Goal: Task Accomplishment & Management: Manage account settings

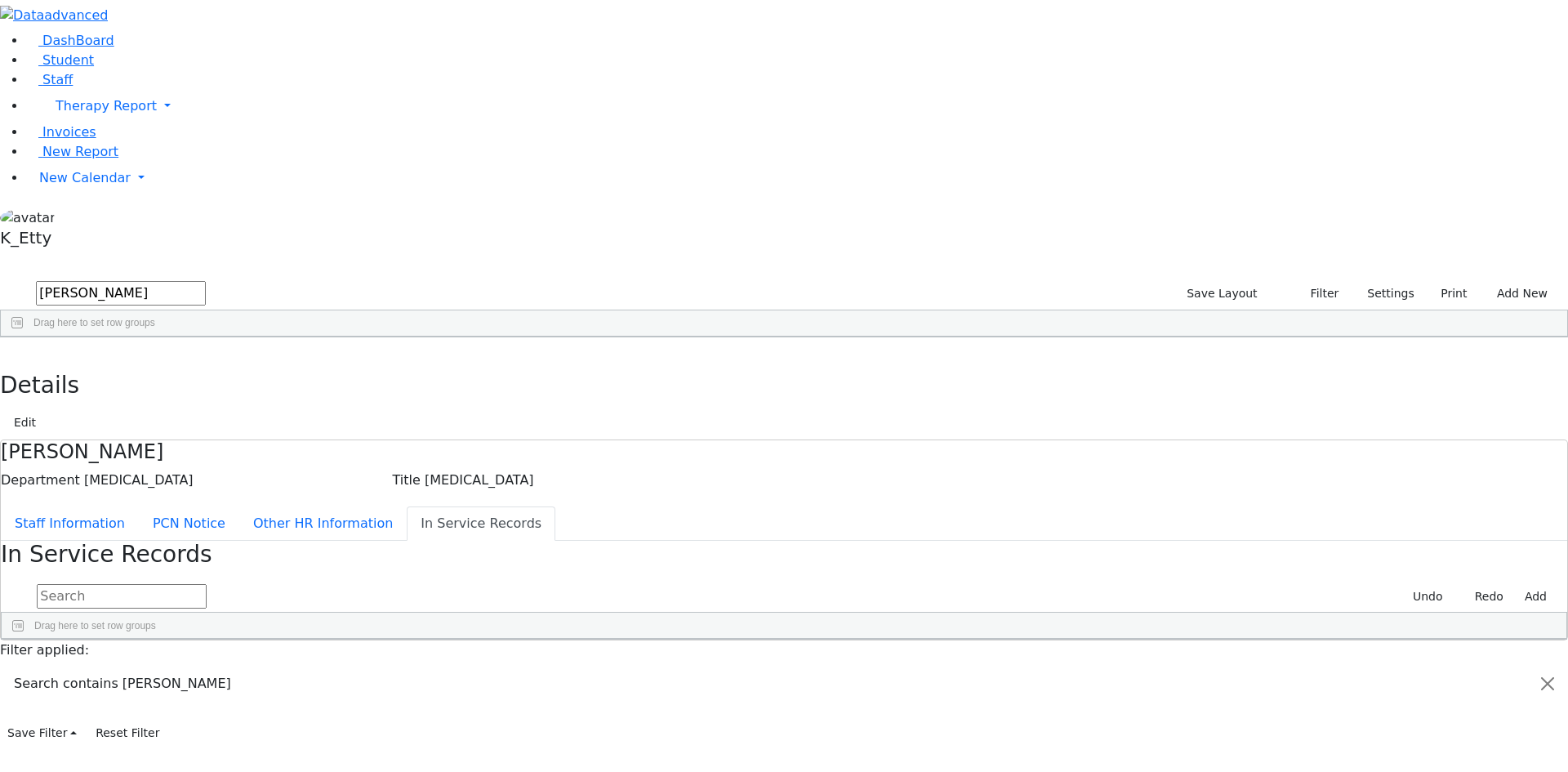
drag, startPoint x: 299, startPoint y: 72, endPoint x: 0, endPoint y: 46, distance: 300.1
click at [0, 46] on div "DashBoard Student Staff Therapy Report Student Old Calendar Report K_Etty" at bounding box center [784, 373] width 1568 height 746
type input "schwartz"
click at [285, 455] on div "Faigy" at bounding box center [236, 466] width 96 height 23
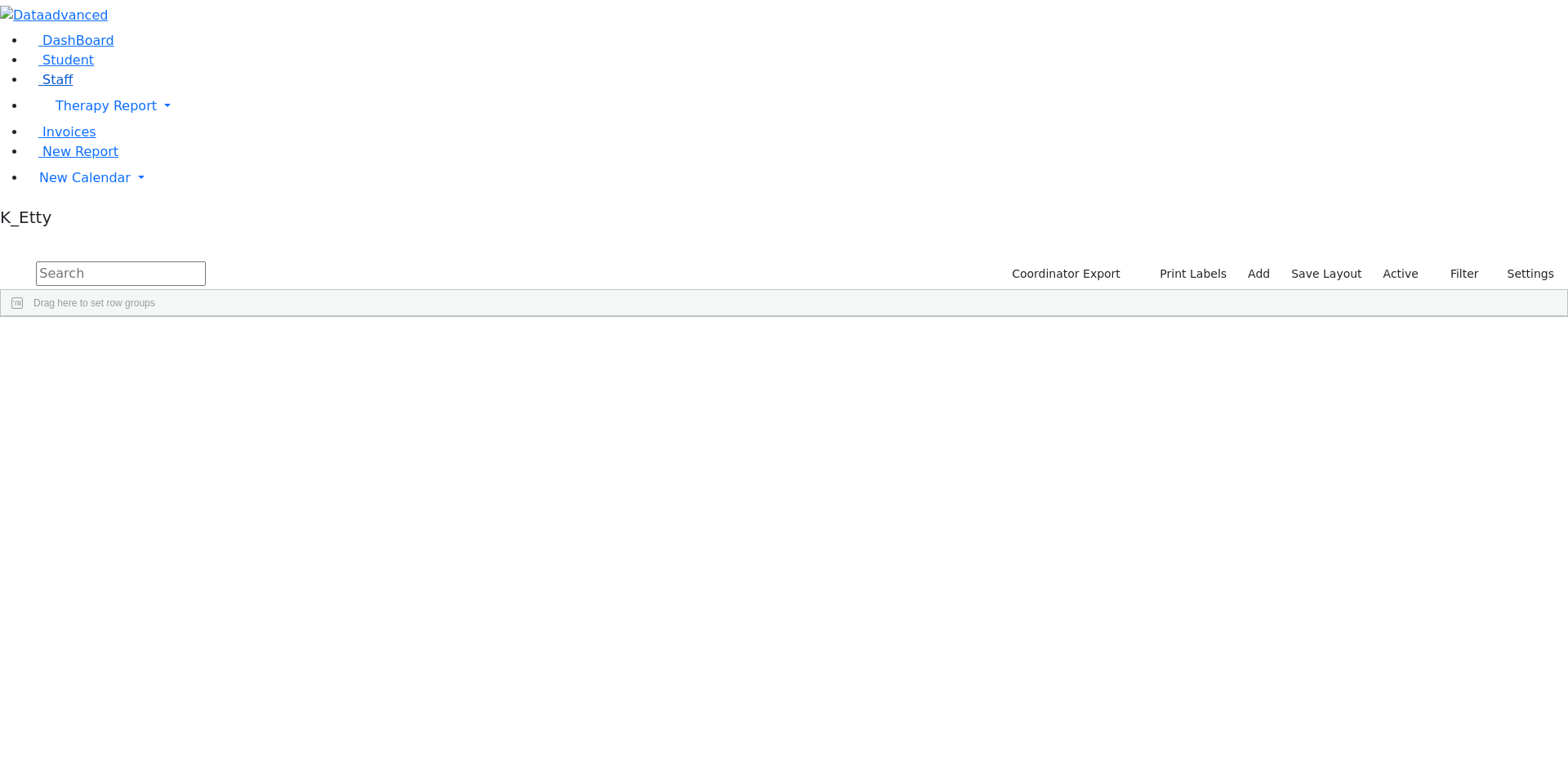
click at [73, 88] on link "Staff" at bounding box center [49, 79] width 46 height 15
click at [206, 262] on input "text" at bounding box center [121, 274] width 170 height 24
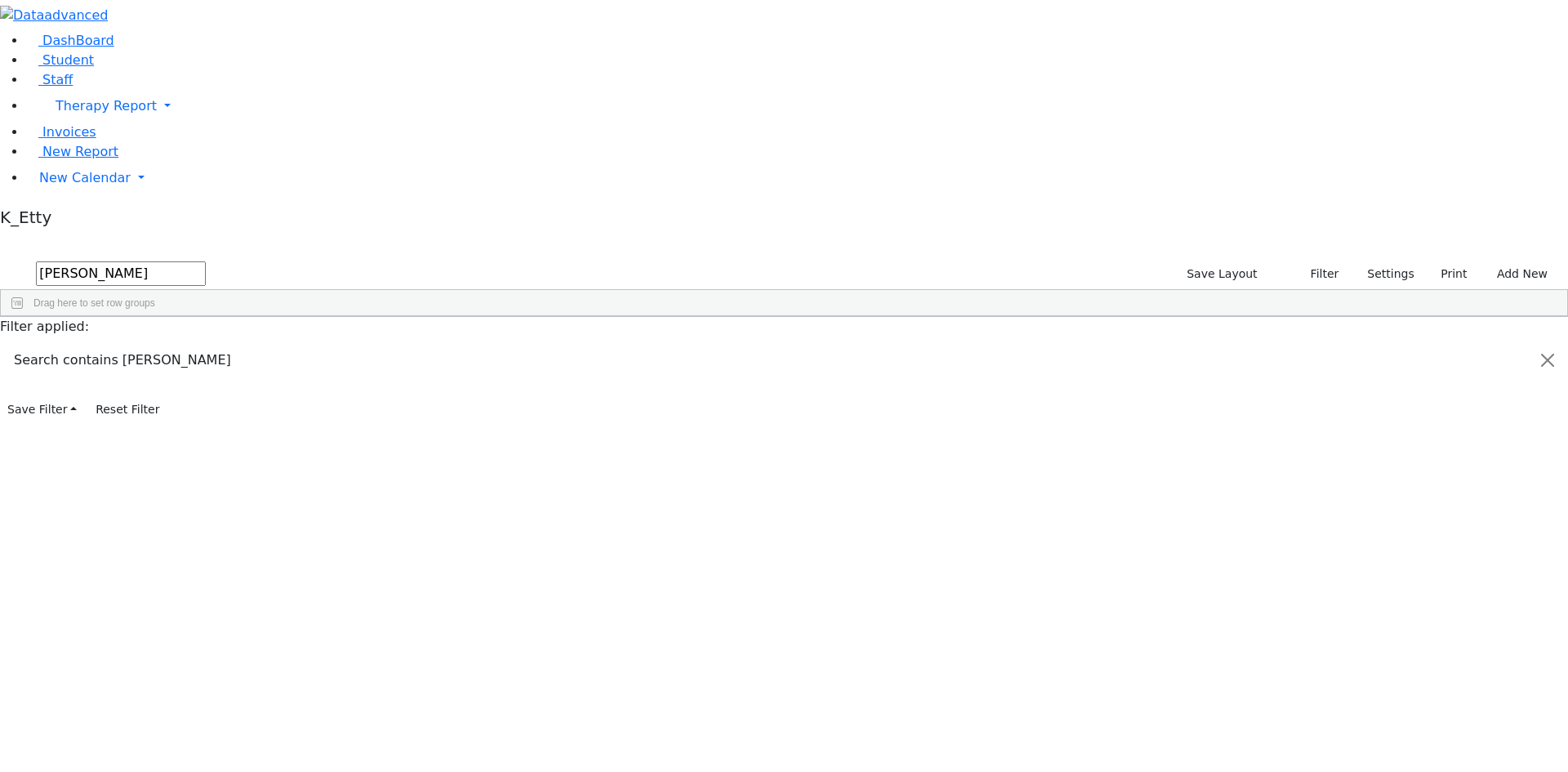
type input "schwartz"
click at [285, 434] on div "Faigy" at bounding box center [236, 445] width 96 height 23
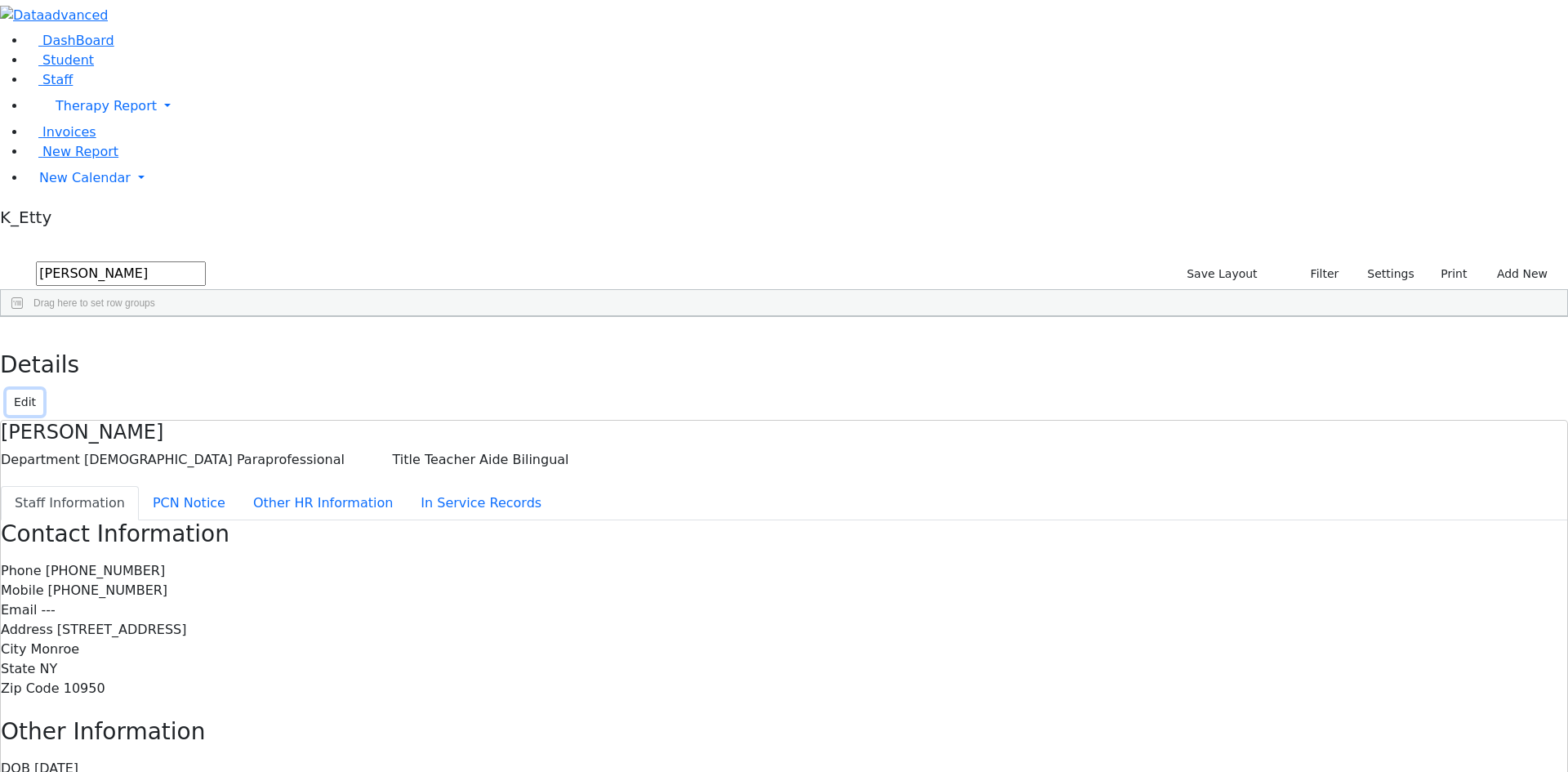
click at [43, 390] on button "Edit" at bounding box center [24, 402] width 37 height 25
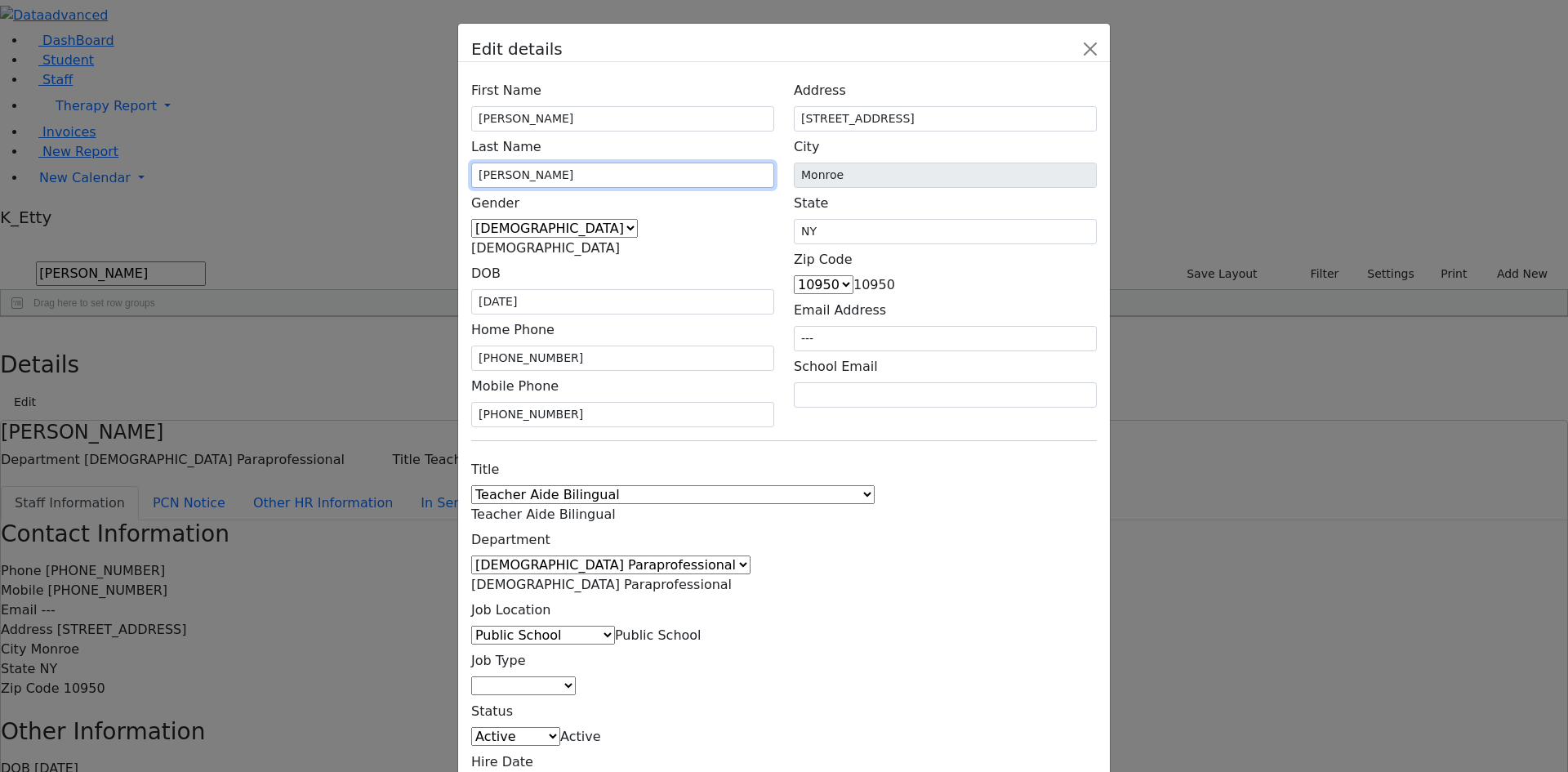
drag, startPoint x: 621, startPoint y: 236, endPoint x: 509, endPoint y: 213, distance: 114.3
click at [509, 216] on div "First Name Faigy Last Name Schwartz Gender Male Female Female DOB 04/17/2006" at bounding box center [622, 251] width 323 height 352
type input "Hollender"
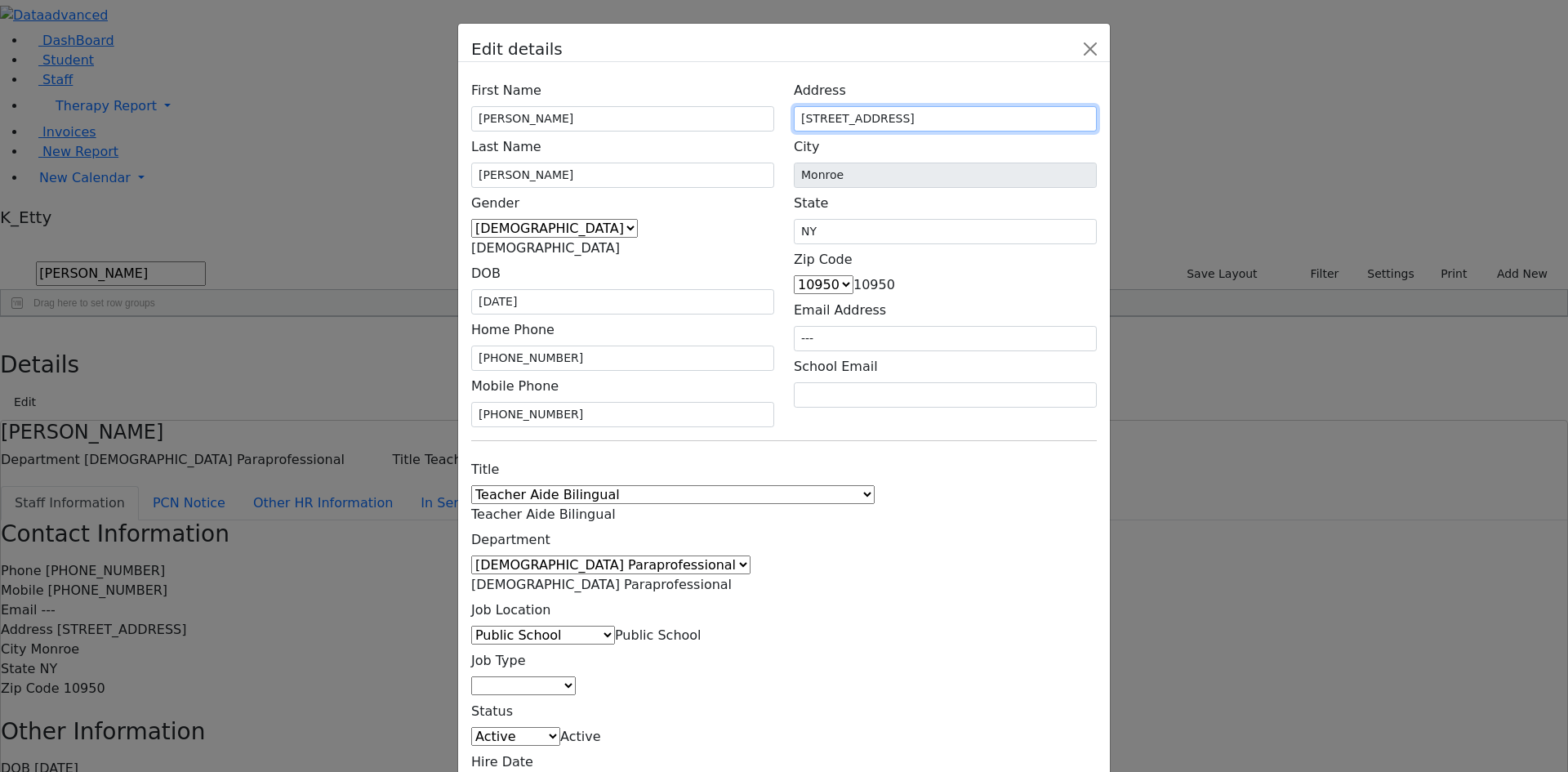
drag, startPoint x: 933, startPoint y: 201, endPoint x: 748, endPoint y: 200, distance: 185.0
click at [751, 200] on div "First Name Faigy Last Name Hollender Gender Male Female Female DOB 04/17/2006 H…" at bounding box center [784, 251] width 645 height 352
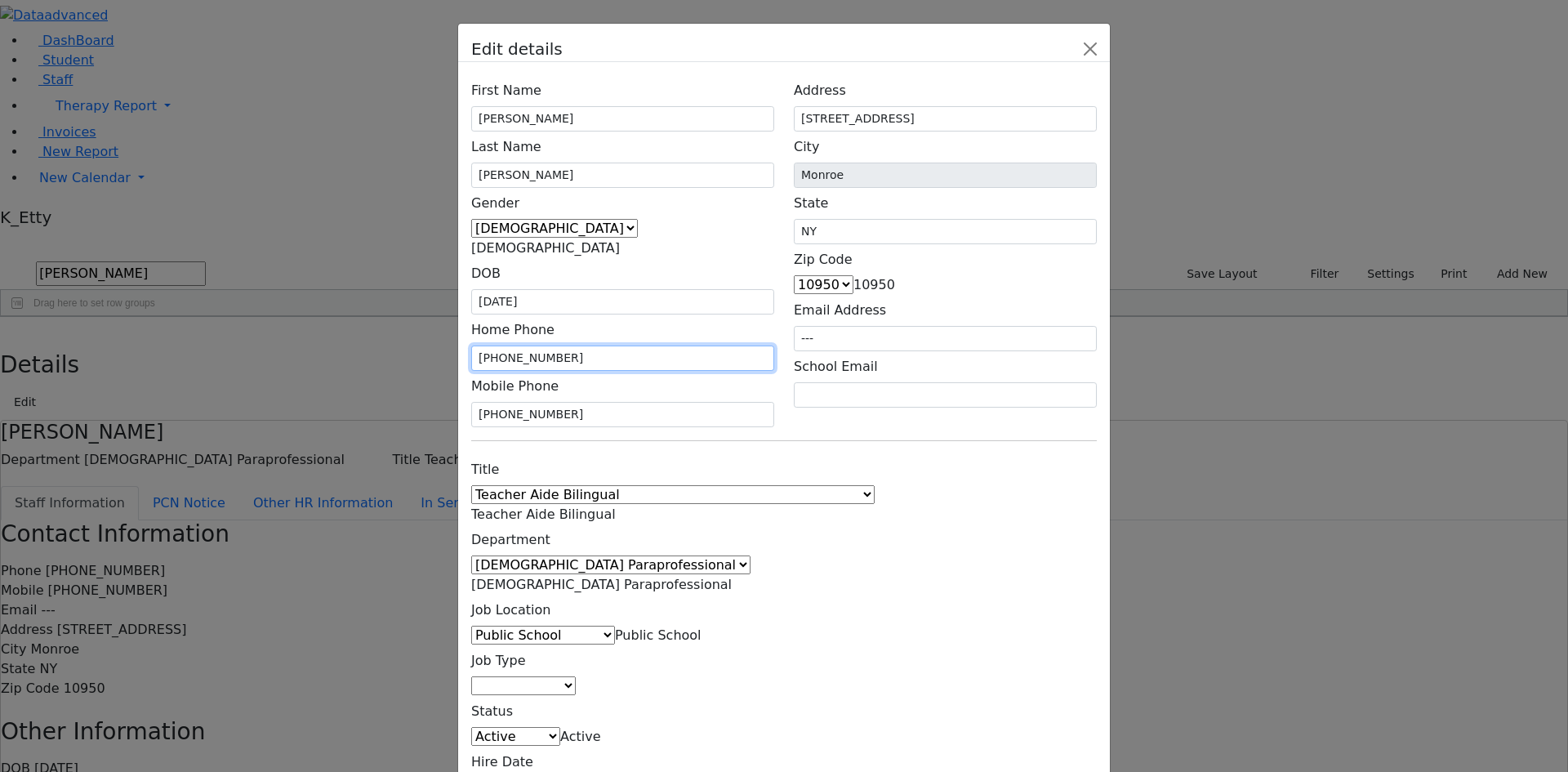
click at [472, 315] on div "Home Phone (845) 625-7523" at bounding box center [623, 343] width 303 height 56
click at [826, 454] on div "Title 1:1 Aide Administrator Assistant Principal BCBA Community Liaison Coordin…" at bounding box center [784, 628] width 645 height 348
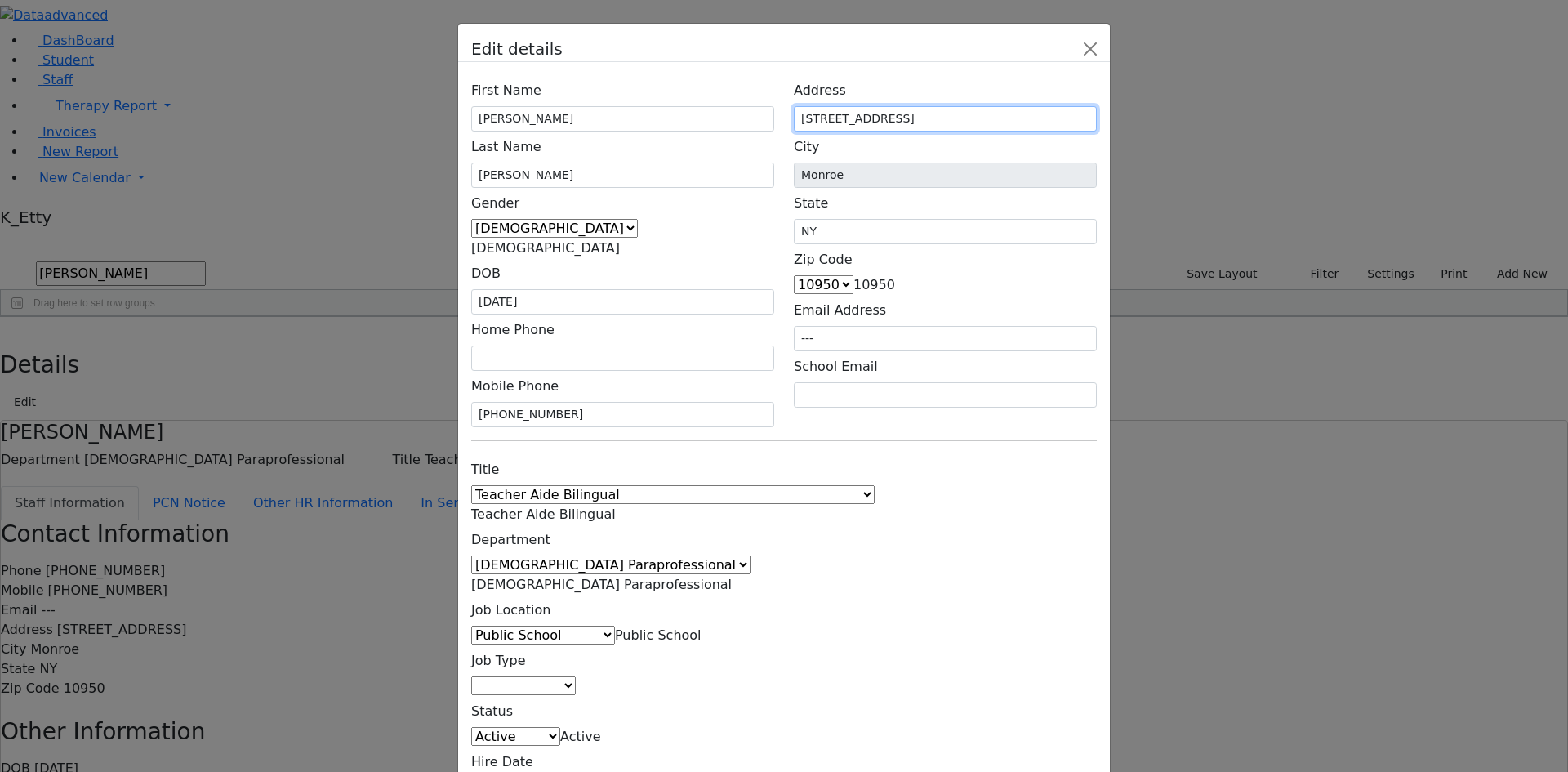
drag, startPoint x: 1014, startPoint y: 197, endPoint x: 829, endPoint y: 181, distance: 185.7
click at [832, 182] on div "First Name Faigy Last Name Hollender Gender Male Female Female DOB City" at bounding box center [784, 439] width 652 height 754
type input "21 Israel Zupnick Drive #014"
click at [988, 454] on div "Title 1:1 Aide Administrator Assistant Principal BCBA Community Liaison Coordin…" at bounding box center [784, 628] width 645 height 348
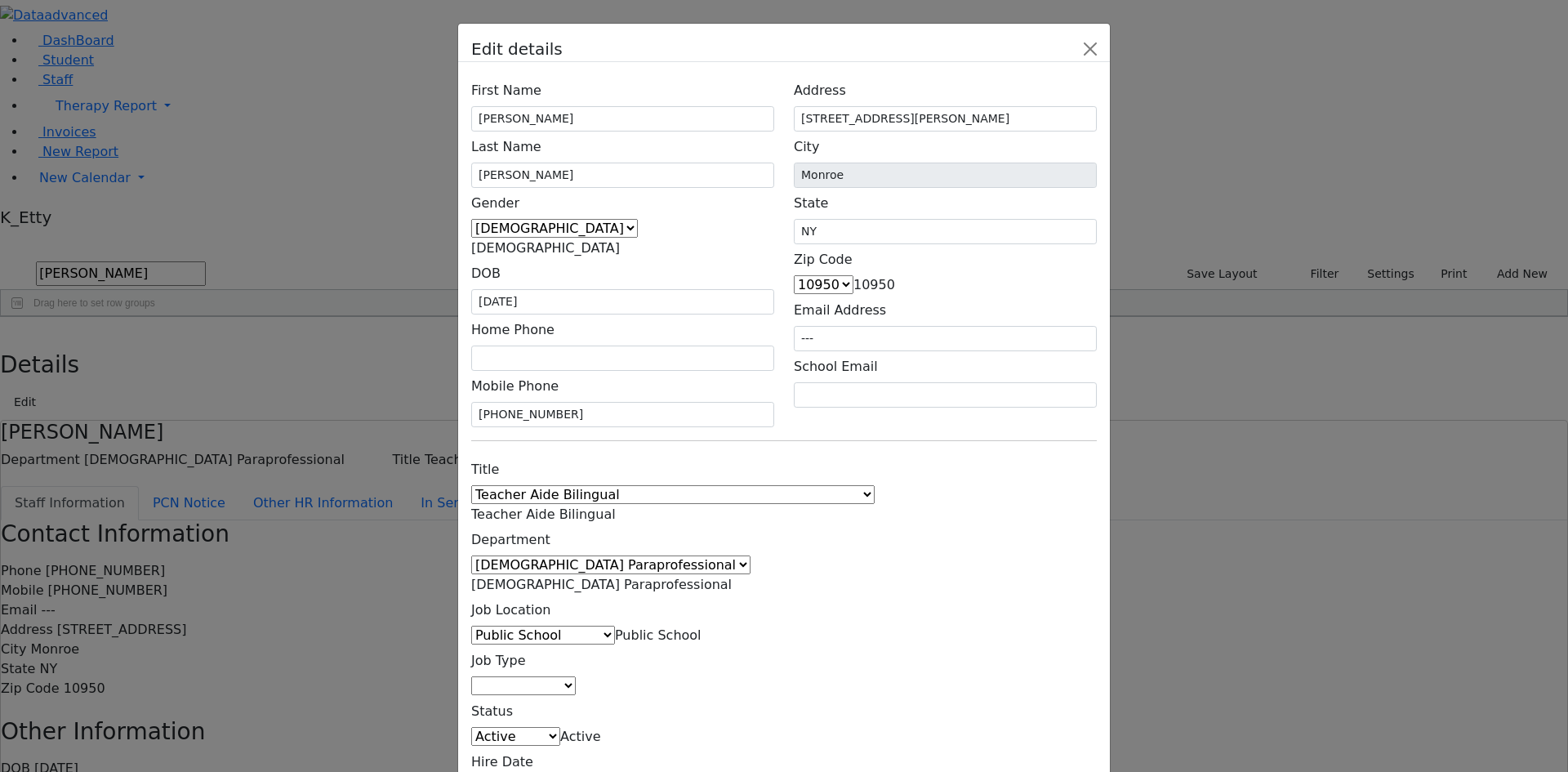
click at [965, 326] on input "---" at bounding box center [946, 338] width 303 height 25
drag, startPoint x: 989, startPoint y: 298, endPoint x: 929, endPoint y: 305, distance: 60.4
click at [929, 305] on div "Address 21 Israel Zupnick Drive #014 City Monroe State NY Zip Code 06390 10950 …" at bounding box center [946, 251] width 323 height 352
drag, startPoint x: 967, startPoint y: 317, endPoint x: 882, endPoint y: 302, distance: 86.3
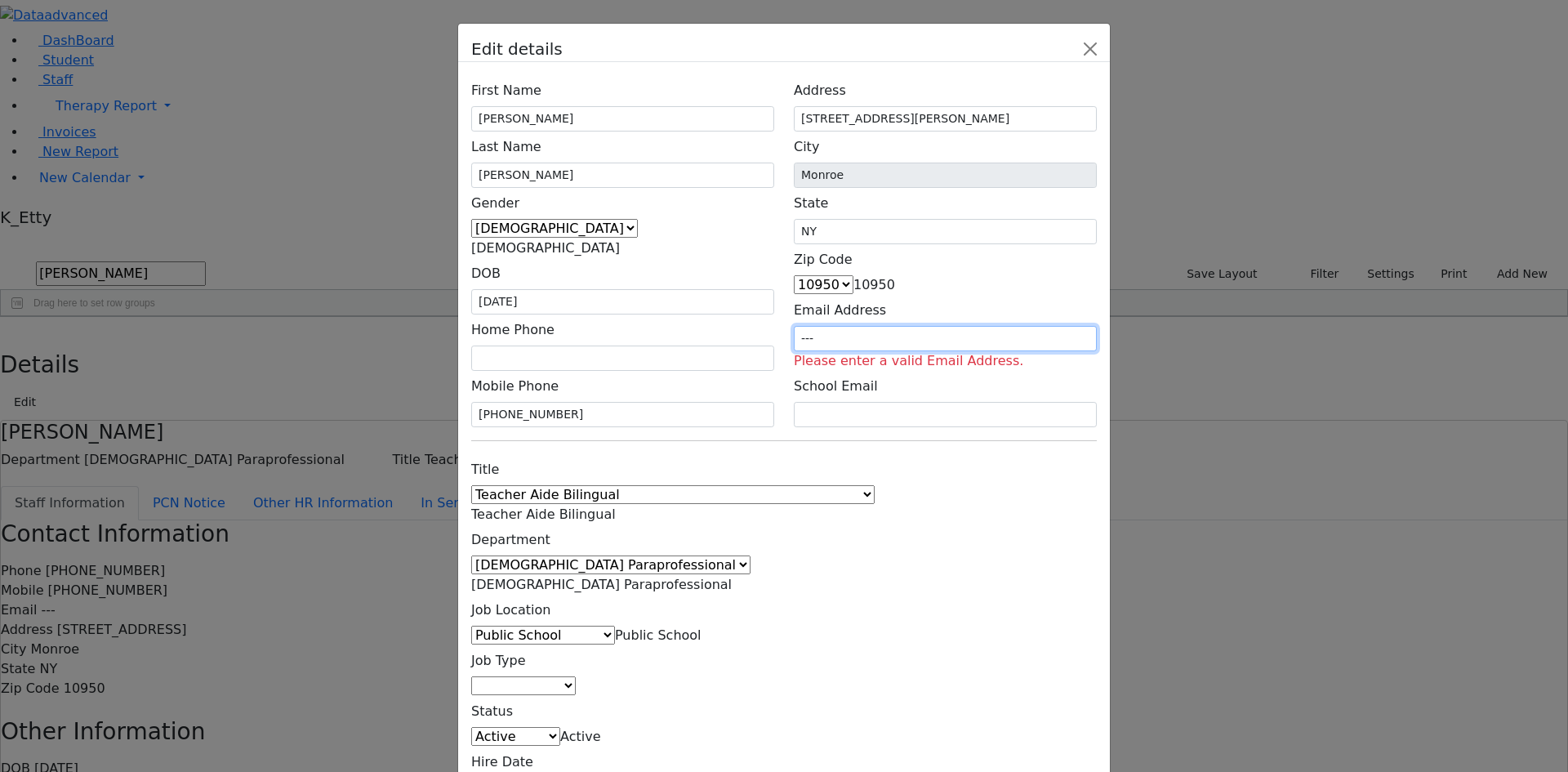
click at [882, 302] on div "Email Address --- Please enter a valid Email Address." at bounding box center [946, 332] width 303 height 76
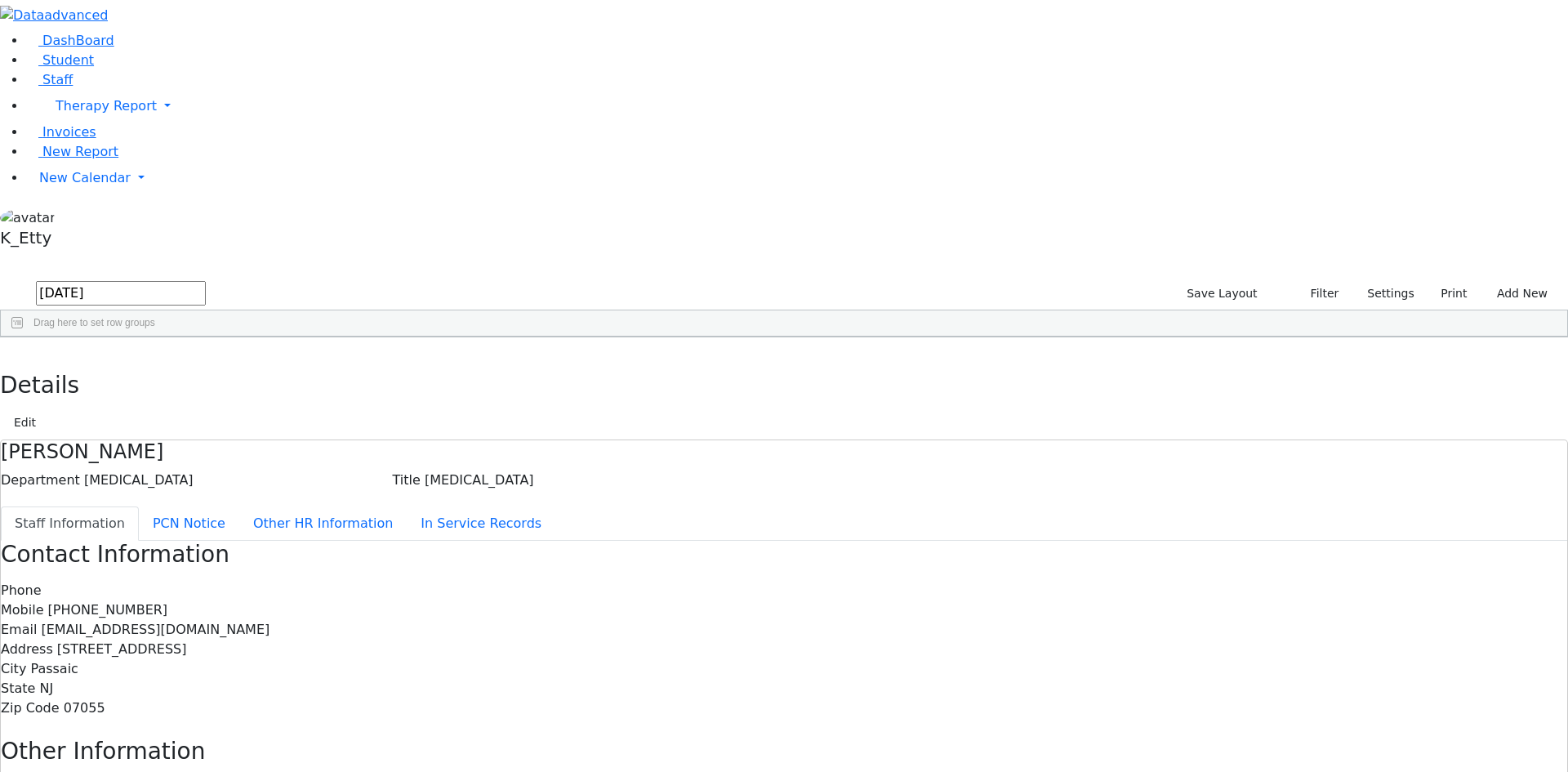
drag, startPoint x: 299, startPoint y: 68, endPoint x: 145, endPoint y: 61, distance: 154.2
click at [145, 61] on div "DashBoard Student Staff Therapy Report Student Old Calendar Report K_Etty" at bounding box center [784, 530] width 1568 height 1061
type input "rosenber"
click at [285, 386] on div "[PERSON_NAME]" at bounding box center [236, 397] width 96 height 23
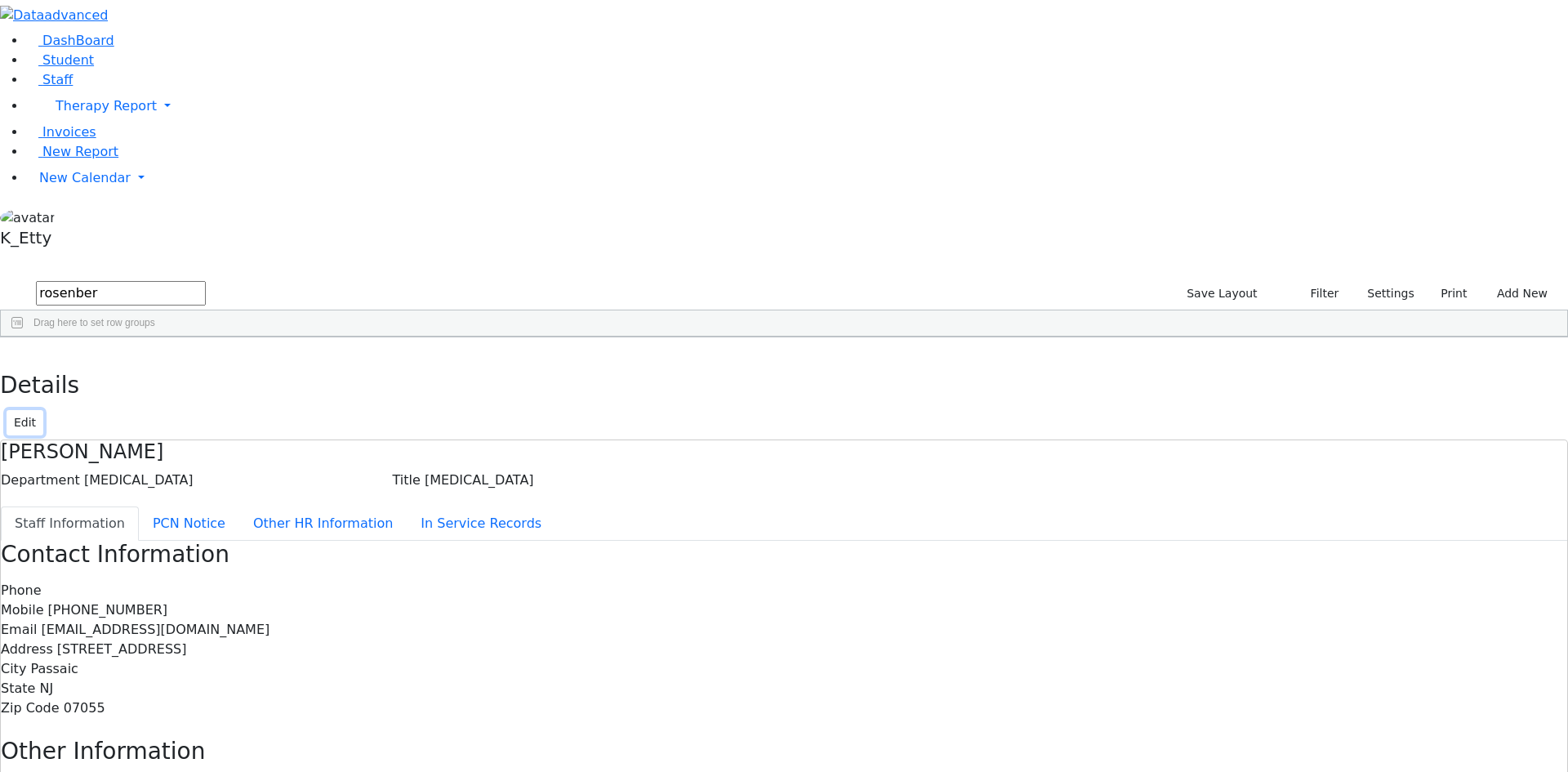
drag, startPoint x: 1496, startPoint y: 16, endPoint x: 1496, endPoint y: 27, distance: 11.0
click at [43, 410] on button "Edit" at bounding box center [24, 422] width 37 height 25
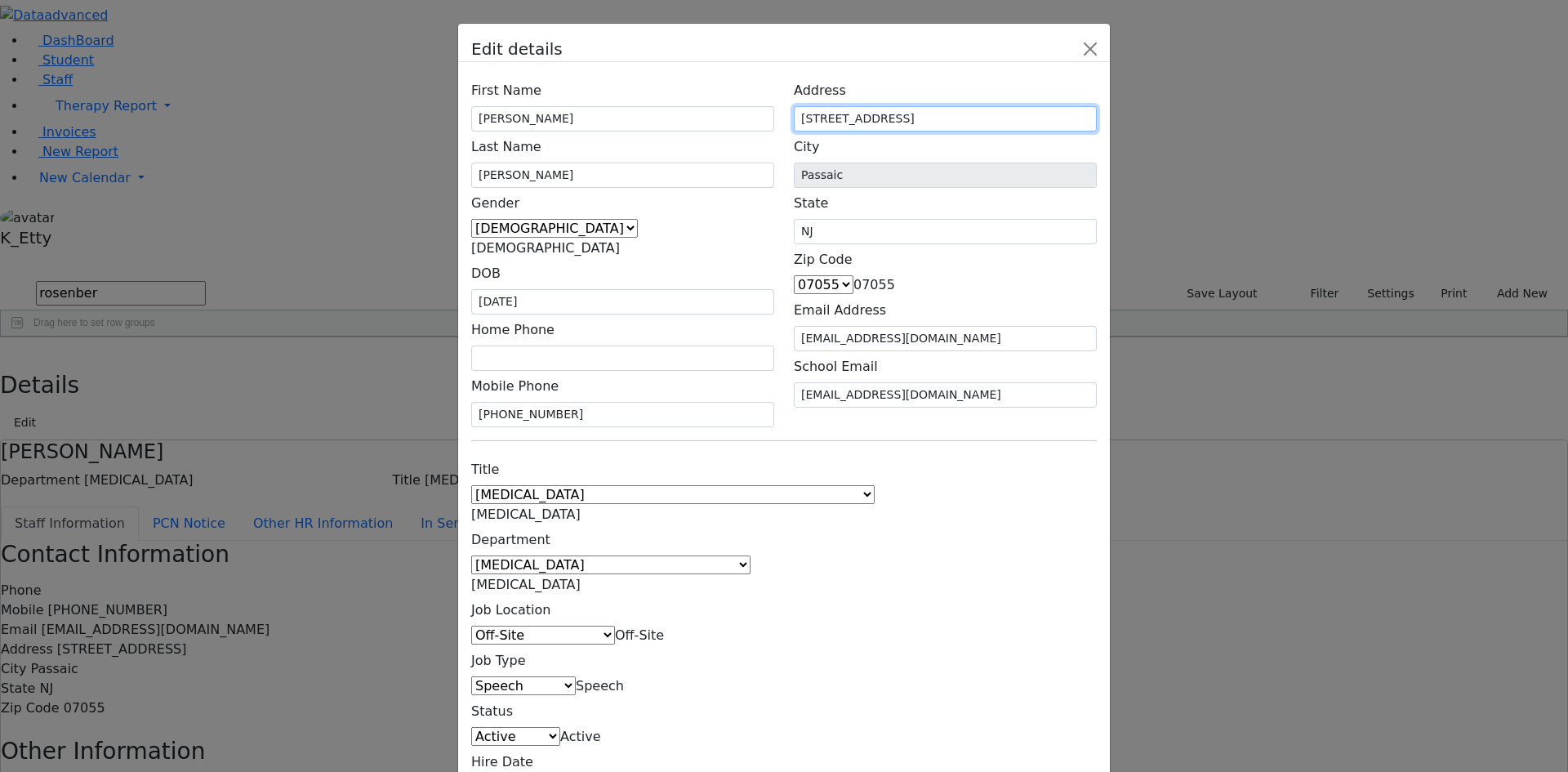
drag, startPoint x: 1034, startPoint y: 208, endPoint x: 907, endPoint y: 194, distance: 127.8
click at [907, 132] on div "Address [STREET_ADDRESS]" at bounding box center [946, 104] width 303 height 56
type input "[STREET_ADDRESS][PERSON_NAME]"
click at [995, 454] on div "Title 1:1 Aide Administrator Assistant Principal BCBA Community Liaison Coordin…" at bounding box center [784, 628] width 645 height 348
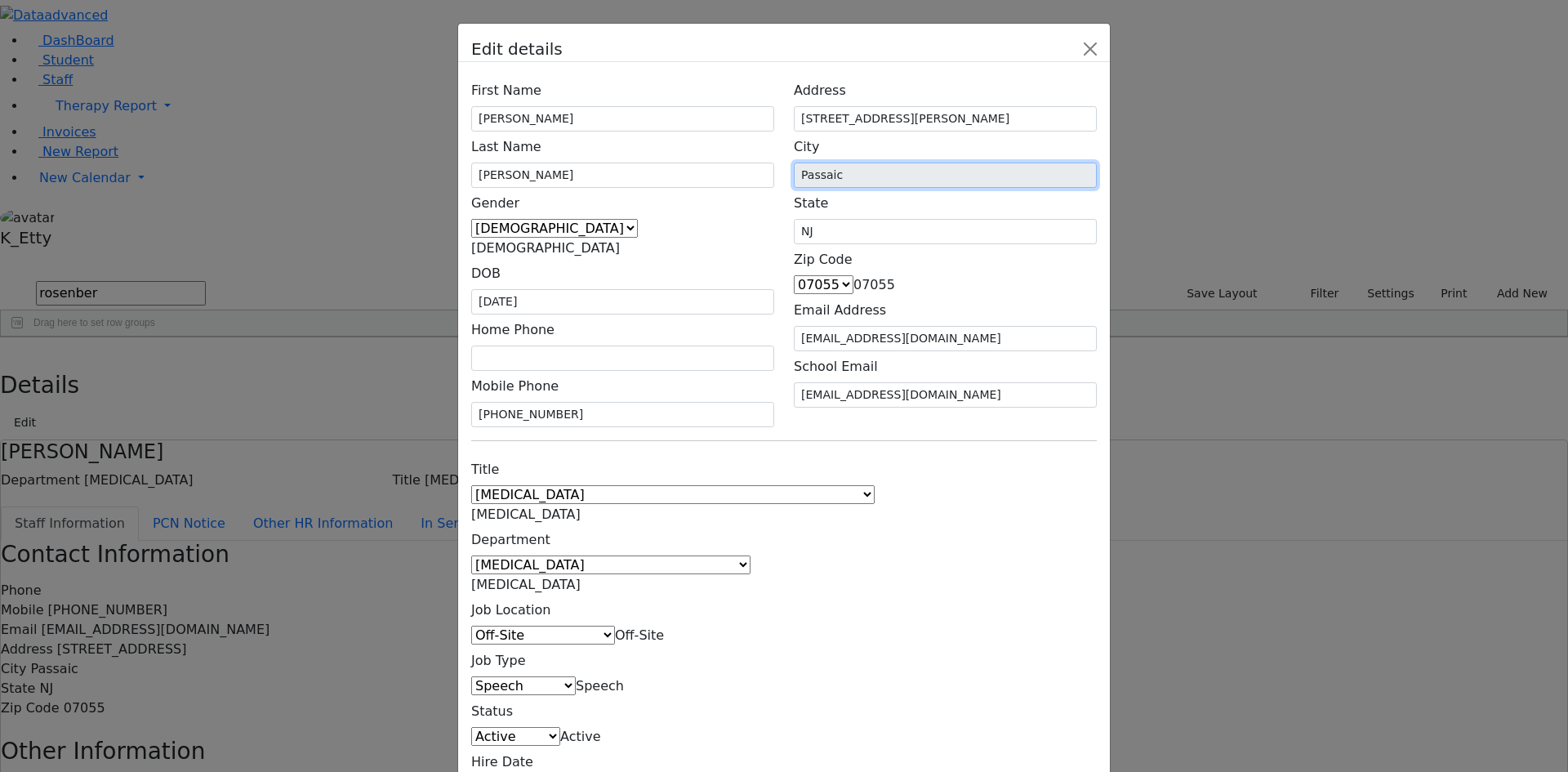
click at [983, 188] on input "Passaic" at bounding box center [946, 175] width 303 height 25
click at [896, 286] on span "07055" at bounding box center [874, 284] width 41 height 15
type input "07012"
type input "[PERSON_NAME]"
select select "07012"
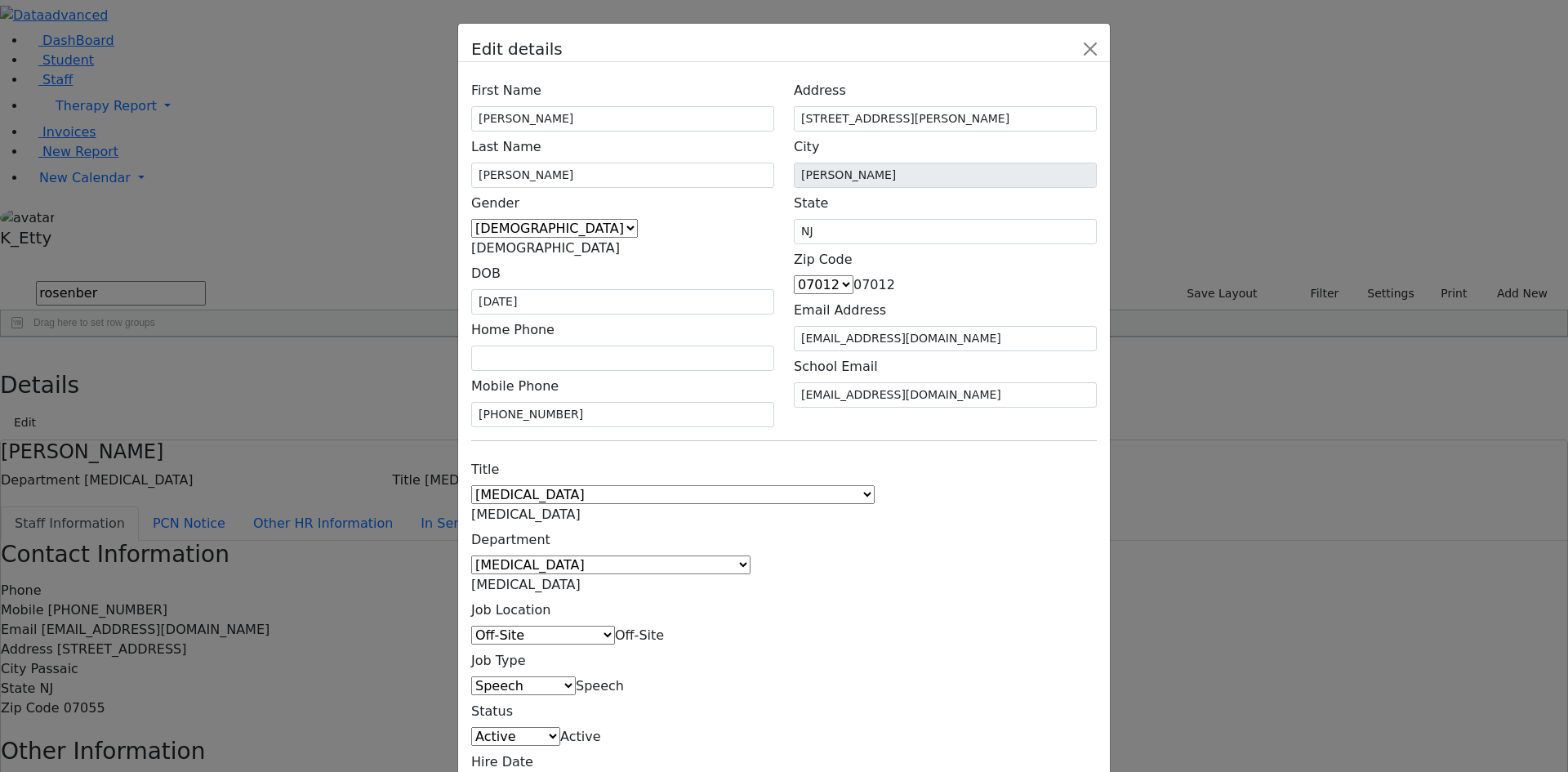
click at [979, 454] on div "Title 1:1 Aide Administrator Assistant Principal BCBA Community Liaison Coordin…" at bounding box center [784, 628] width 645 height 348
